Goal: Task Accomplishment & Management: Manage account settings

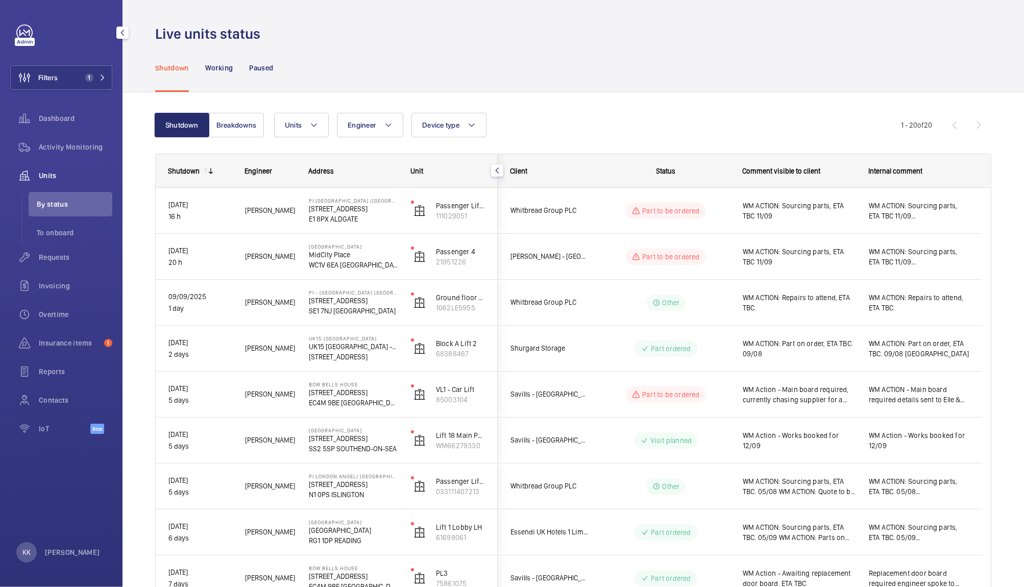
click at [542, 76] on div "Shutdown Working Paused" at bounding box center [573, 67] width 836 height 49
click at [672, 117] on div "Units Engineer Device type More filters Reset all filters" at bounding box center [587, 125] width 627 height 25
click at [360, 30] on div "Live units status" at bounding box center [573, 34] width 836 height 19
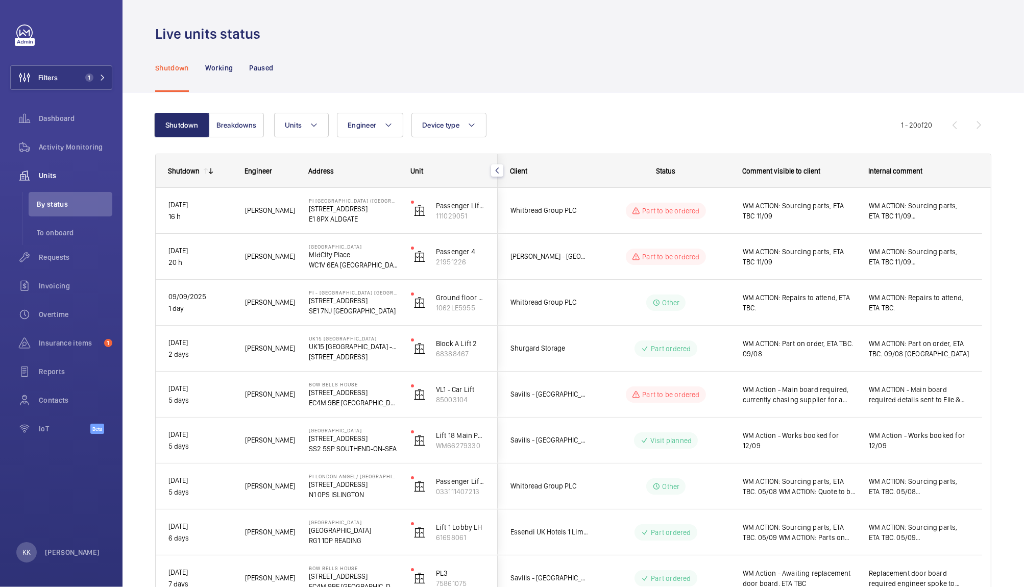
click at [829, 40] on div "Live units status" at bounding box center [573, 34] width 836 height 19
click at [778, 70] on div "Shutdown Working Paused" at bounding box center [573, 67] width 836 height 49
click at [63, 264] on div "Requests" at bounding box center [61, 257] width 102 height 25
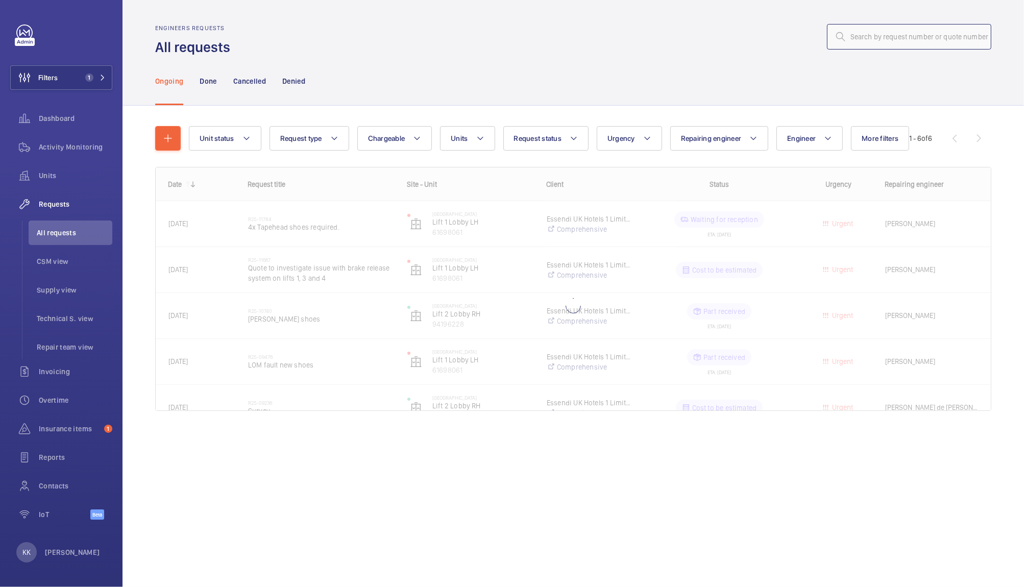
click at [862, 35] on input "text" at bounding box center [909, 37] width 164 height 26
paste input "11747"
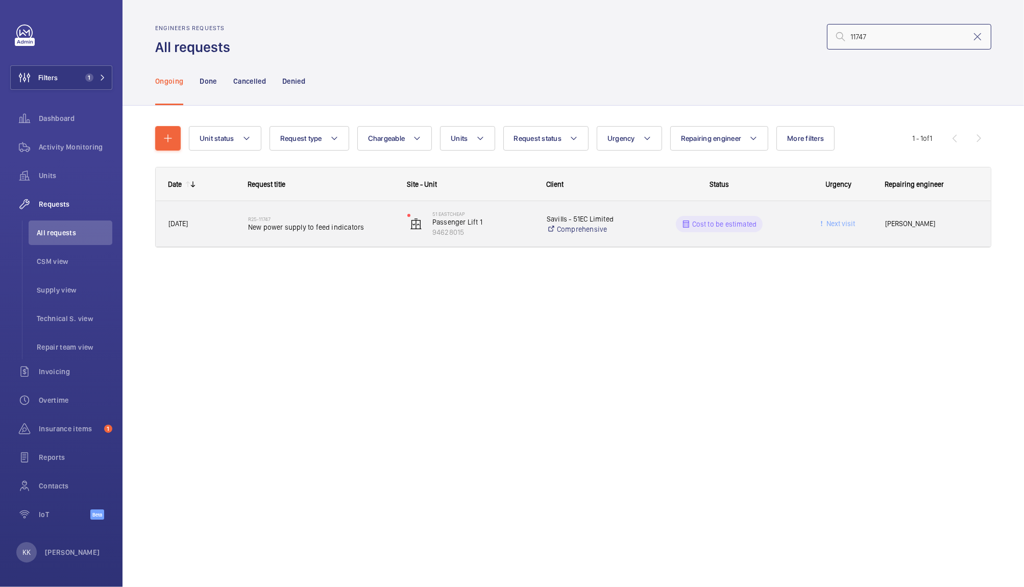
type input "11747"
click at [257, 232] on span "New power supply to feed indicators" at bounding box center [321, 227] width 146 height 10
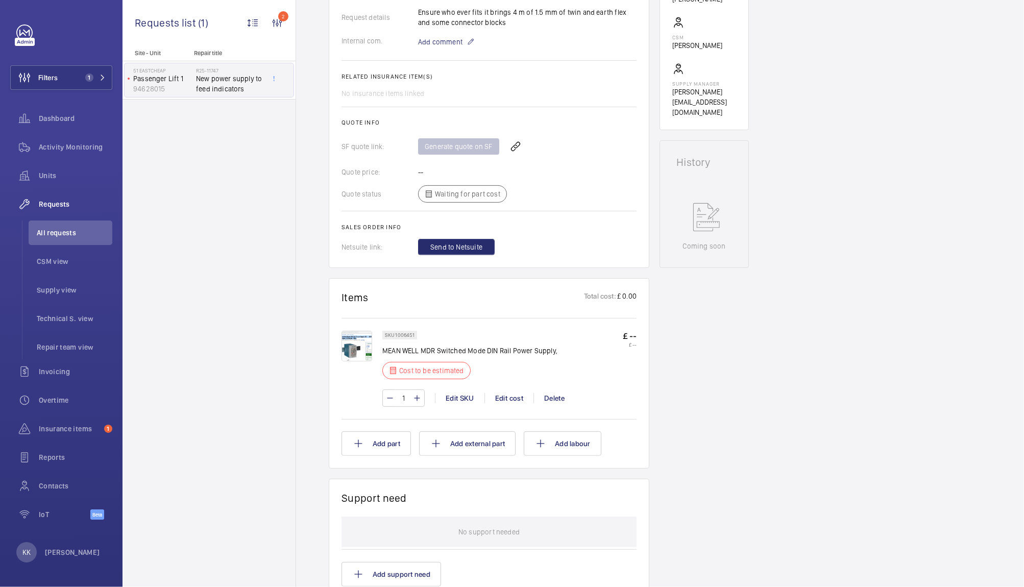
scroll to position [330, 0]
click at [511, 399] on div "Edit cost" at bounding box center [508, 397] width 49 height 10
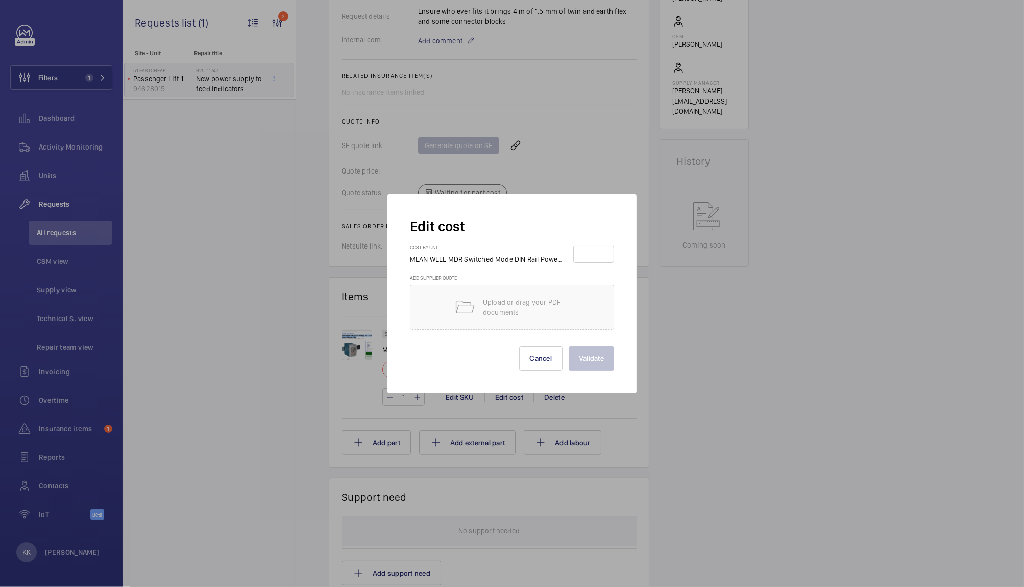
click at [592, 245] on div "Cost by unit MEAN WELL MDR Switched Mode DIN Rail Power Supply," at bounding box center [512, 259] width 204 height 31
click at [592, 248] on input "number" at bounding box center [594, 254] width 34 height 16
type input "80"
click at [596, 367] on button "Validate" at bounding box center [591, 358] width 45 height 25
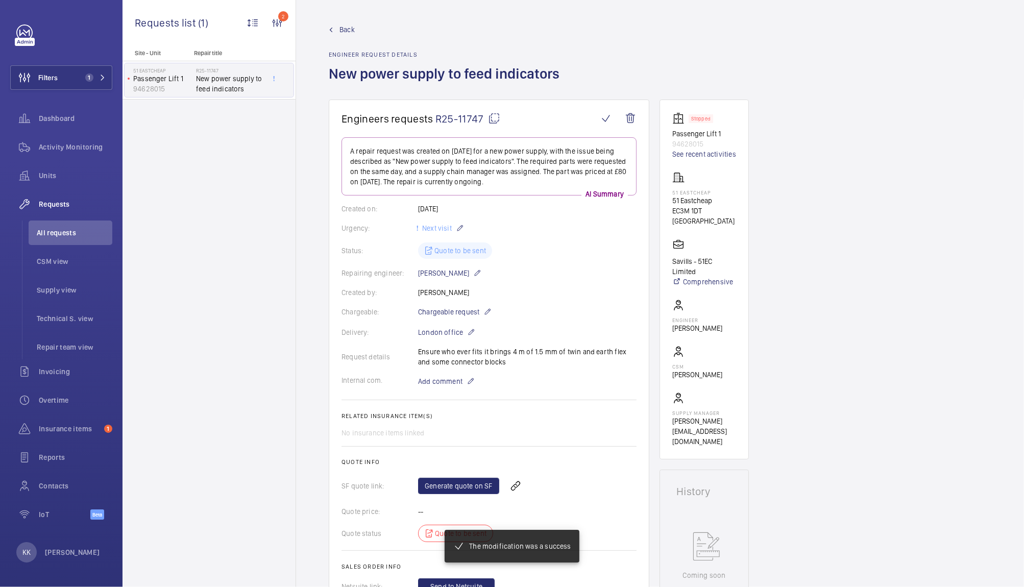
click at [533, 347] on div "Request details Ensure who ever fits it brings 4 m of 1.5 mm of twin and earth …" at bounding box center [489, 357] width 295 height 20
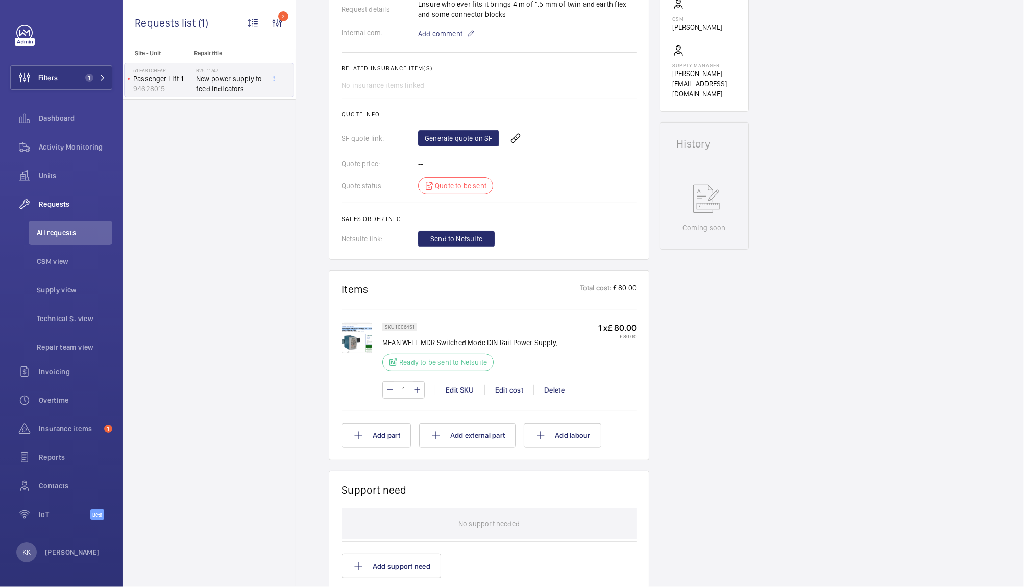
scroll to position [350, 0]
click at [404, 429] on button "Add part" at bounding box center [376, 433] width 69 height 25
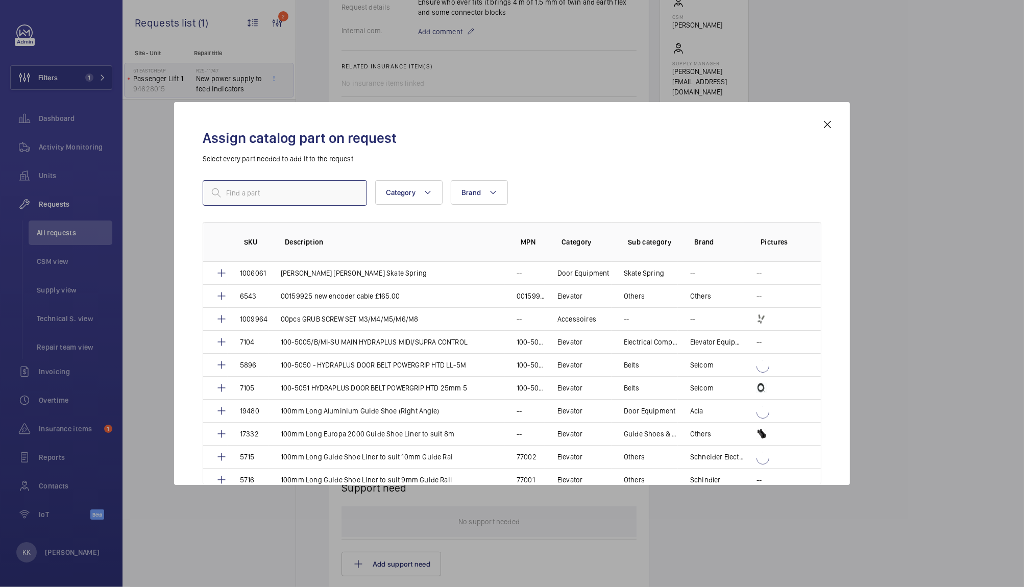
click at [355, 200] on input "text" at bounding box center [285, 193] width 164 height 26
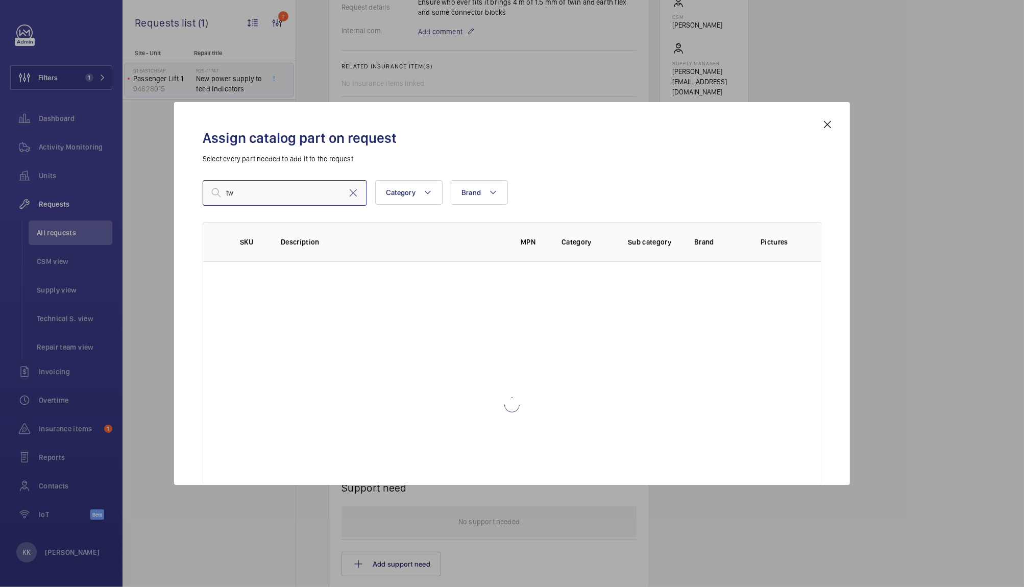
type input "t"
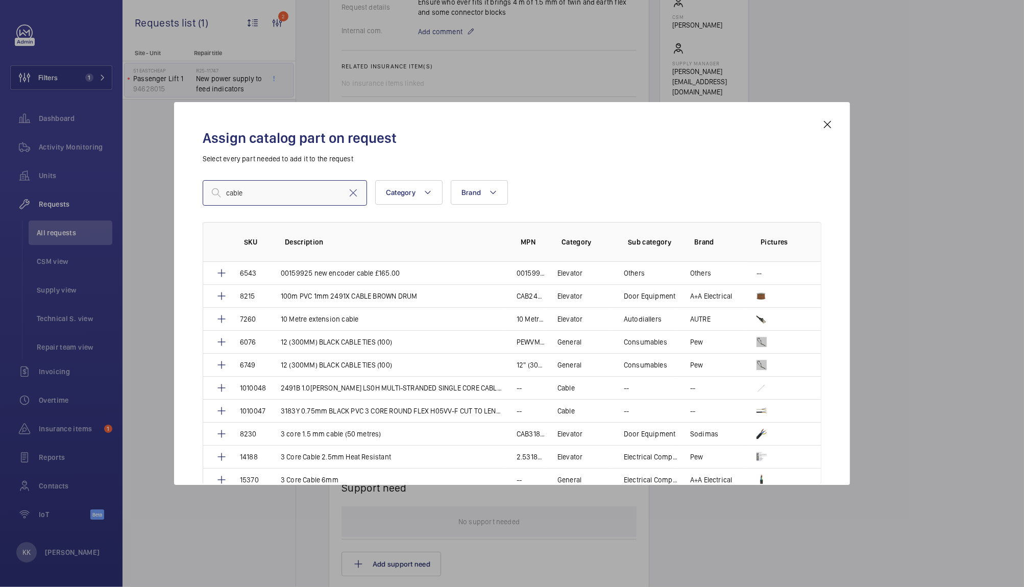
type input "cable"
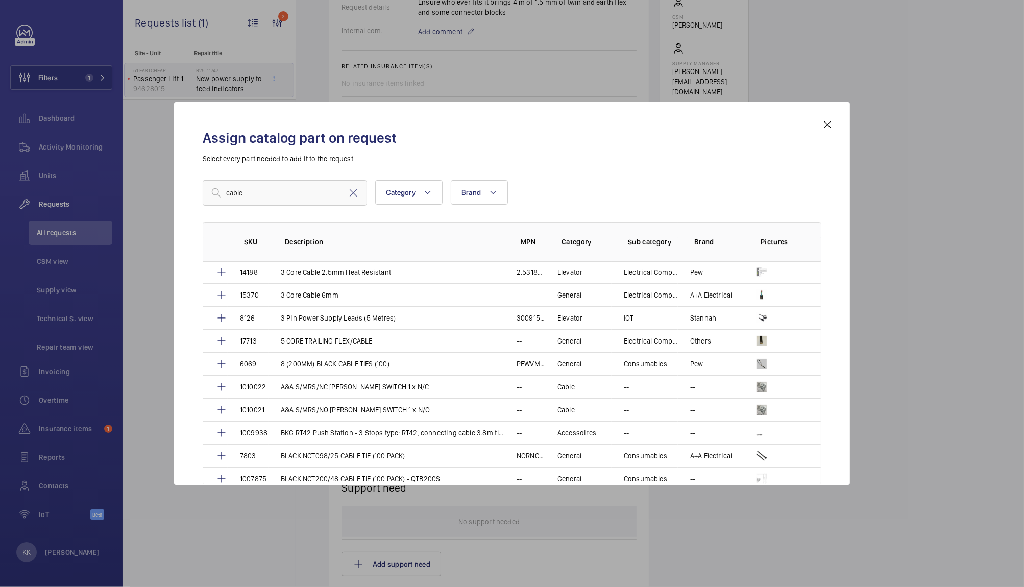
scroll to position [171, 0]
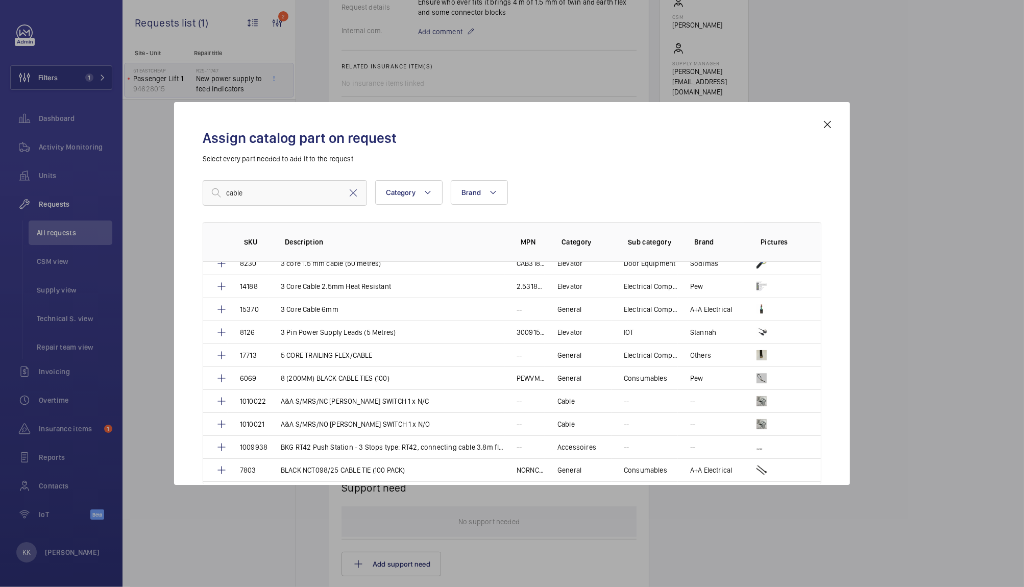
click at [827, 122] on mat-icon at bounding box center [827, 124] width 12 height 12
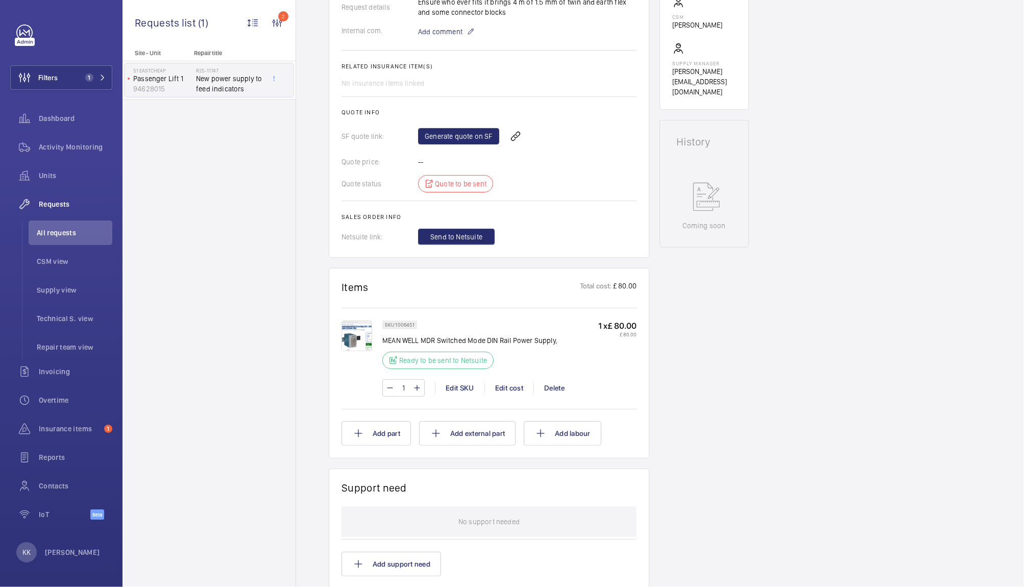
click at [918, 209] on div "Engineers requests R25-11747 A repair request was created on 2025-09-03 for a n…" at bounding box center [660, 310] width 728 height 1120
click at [467, 134] on link "Generate quote on SF" at bounding box center [458, 136] width 81 height 16
click at [819, 267] on div "Engineers requests R25-11747 A repair request was created on 2025-09-03 for a n…" at bounding box center [660, 310] width 728 height 1120
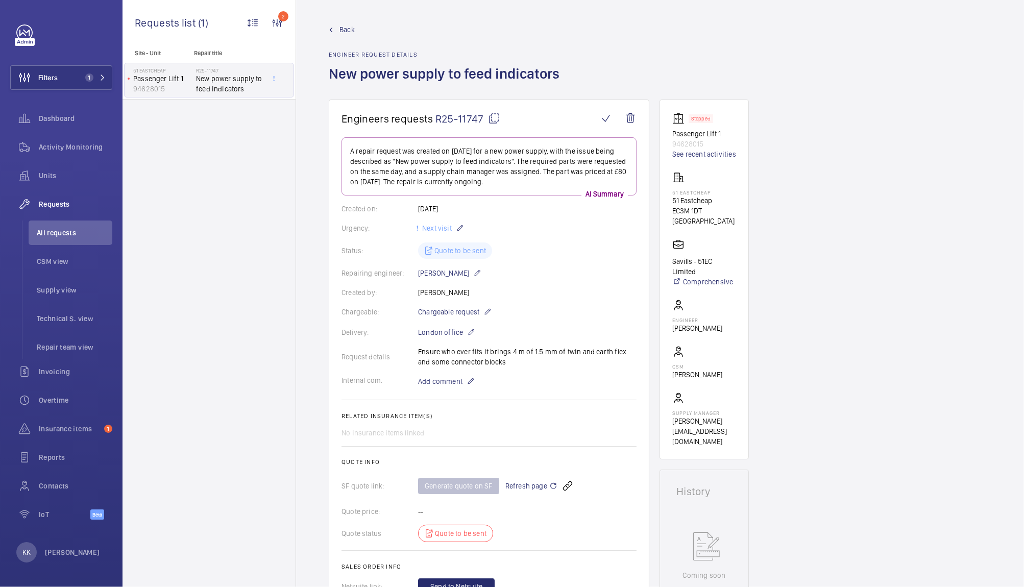
click at [603, 56] on div "Back Engineer request details New power supply to feed indicators" at bounding box center [660, 62] width 663 height 75
drag, startPoint x: 560, startPoint y: 79, endPoint x: 323, endPoint y: 71, distance: 237.0
click at [323, 71] on wm-front-admin-header "Back Engineer request details New power supply to feed indicators" at bounding box center [660, 50] width 728 height 100
copy h1 "New power supply to feed indicators"
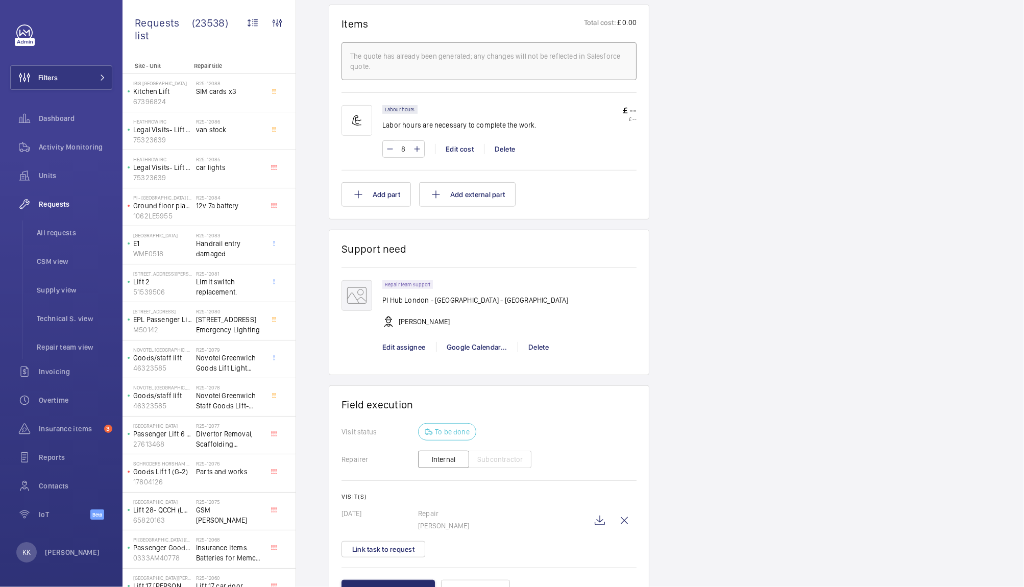
scroll to position [659, 0]
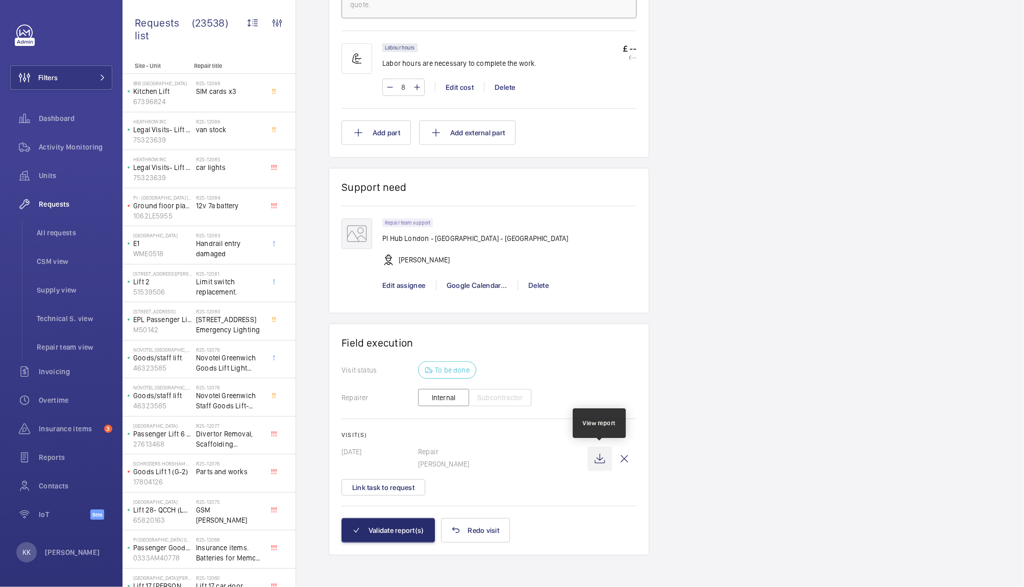
click at [600, 457] on wm-front-icon-button at bounding box center [600, 459] width 25 height 25
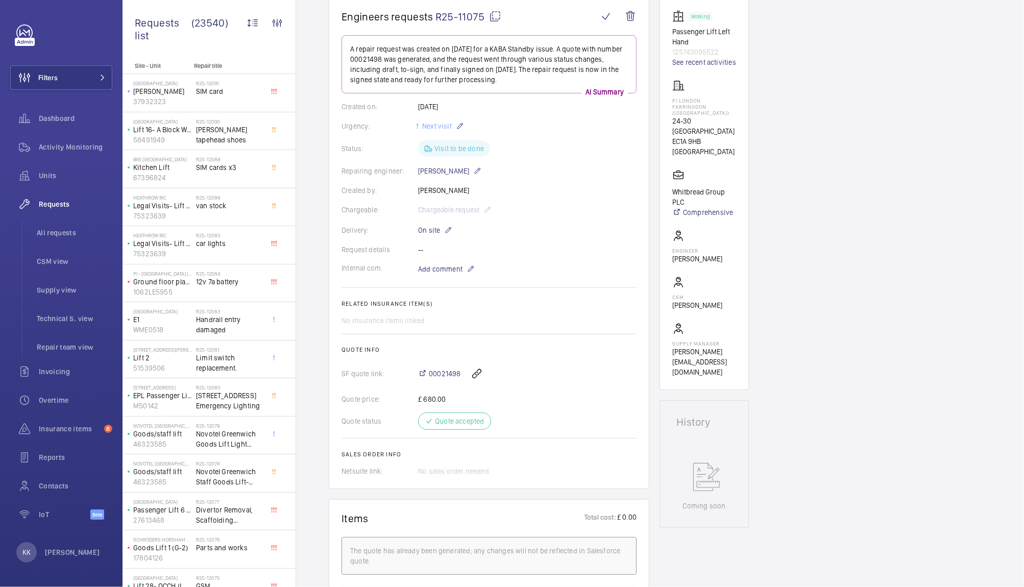
scroll to position [98, 0]
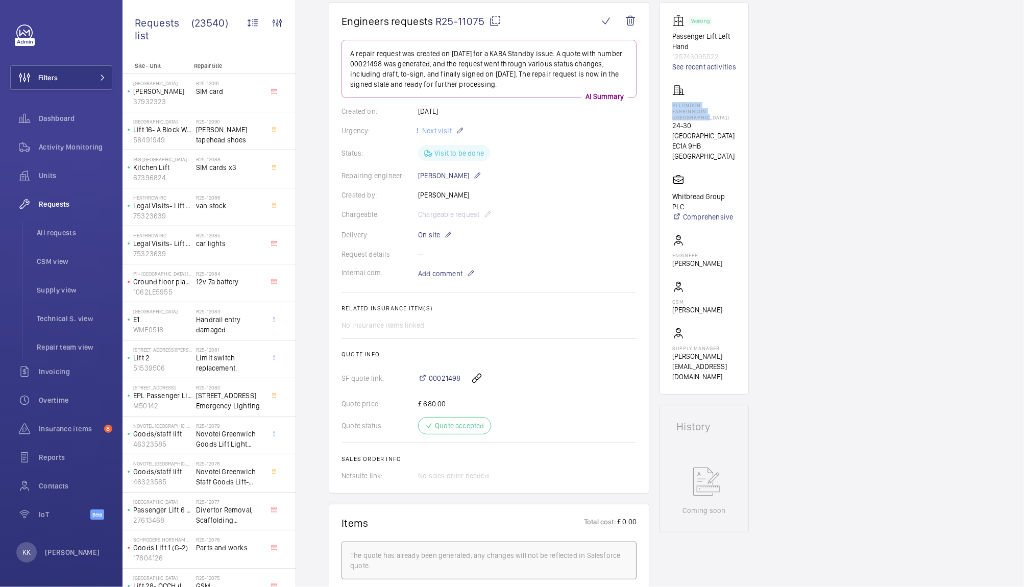
drag, startPoint x: 709, startPoint y: 118, endPoint x: 661, endPoint y: 101, distance: 51.0
click at [661, 101] on wm-front-card "Working Passenger Lift Left Hand 125743095522 See recent activities PI London F…" at bounding box center [704, 198] width 89 height 393
copy p "PI London Farringdon (Smithfield)"
click at [49, 72] on span "Filters" at bounding box center [47, 77] width 19 height 10
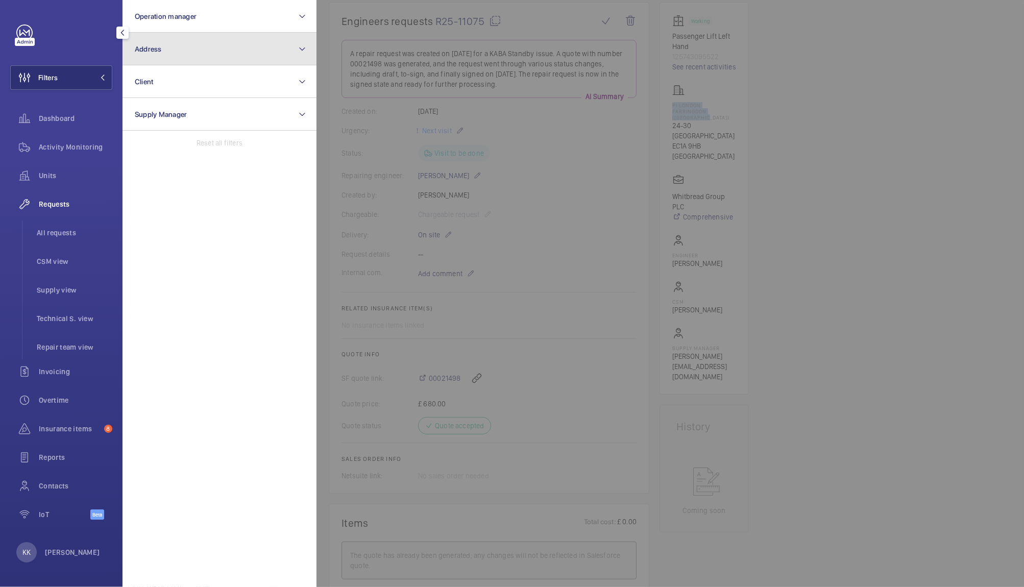
click at [148, 57] on button "Address" at bounding box center [220, 49] width 194 height 33
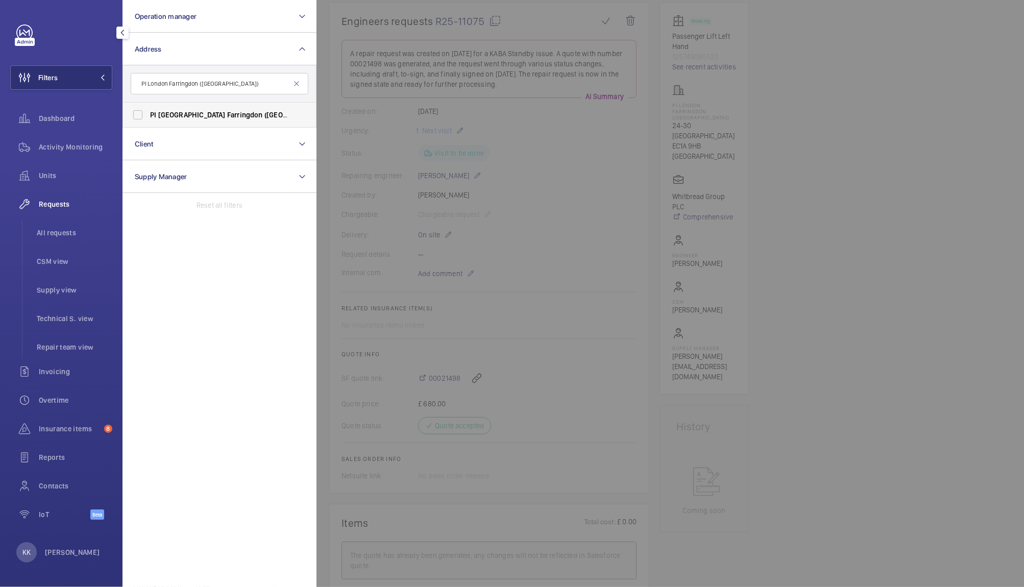
type input "PI London Farringdon (Smithfield)"
click at [151, 118] on span "PI" at bounding box center [153, 115] width 6 height 8
click at [148, 118] on input "PI London Farringdon (Smithfield) - 24-30 West Smithfield, WEST SMITHFIELD EC1A…" at bounding box center [138, 115] width 20 height 20
checkbox input "true"
click at [90, 151] on span "Activity Monitoring" at bounding box center [76, 147] width 74 height 10
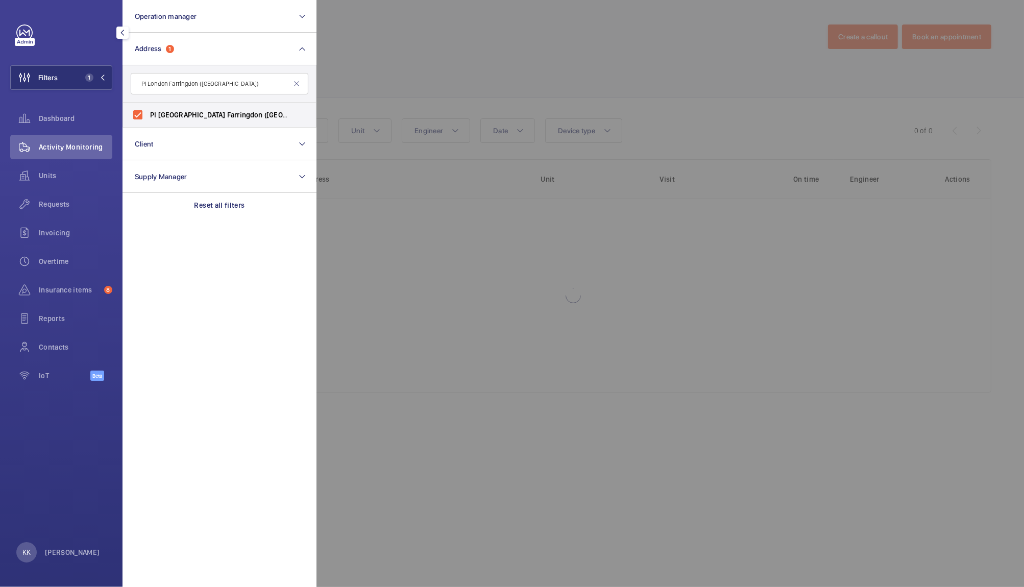
click at [570, 48] on div at bounding box center [829, 293] width 1024 height 587
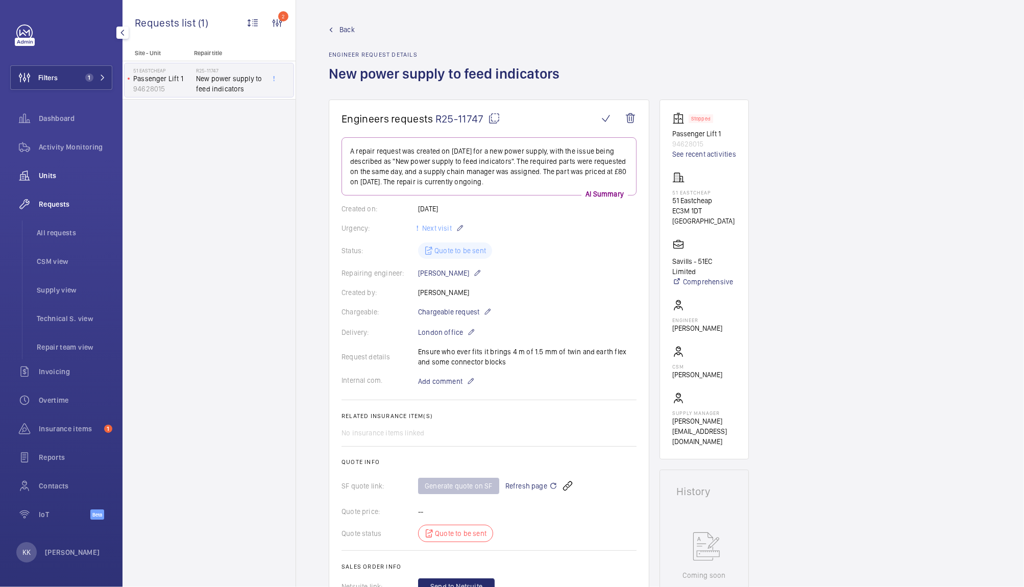
click at [42, 173] on span "Units" at bounding box center [76, 176] width 74 height 10
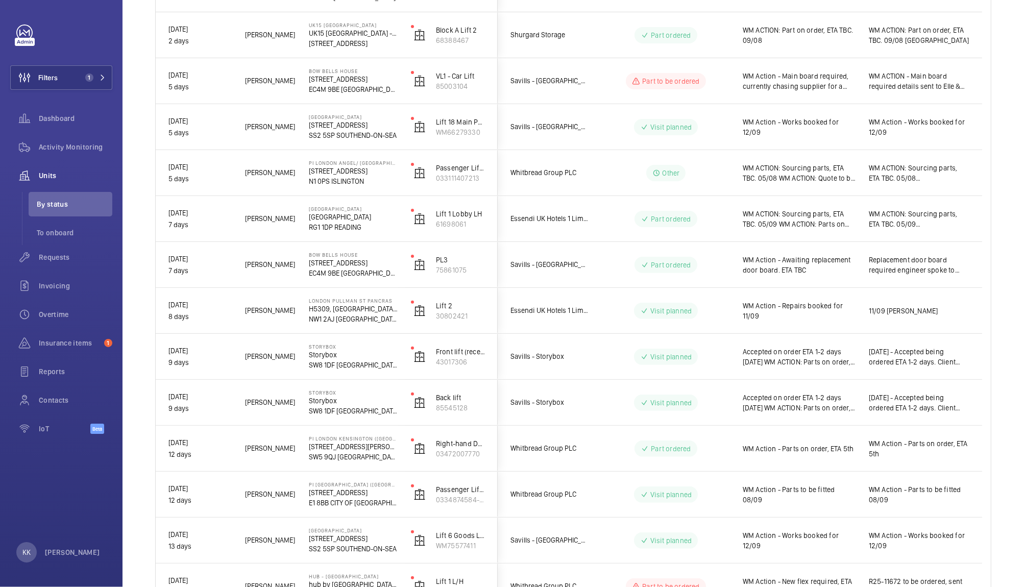
scroll to position [296, 0]
